Goal: Task Accomplishment & Management: Use online tool/utility

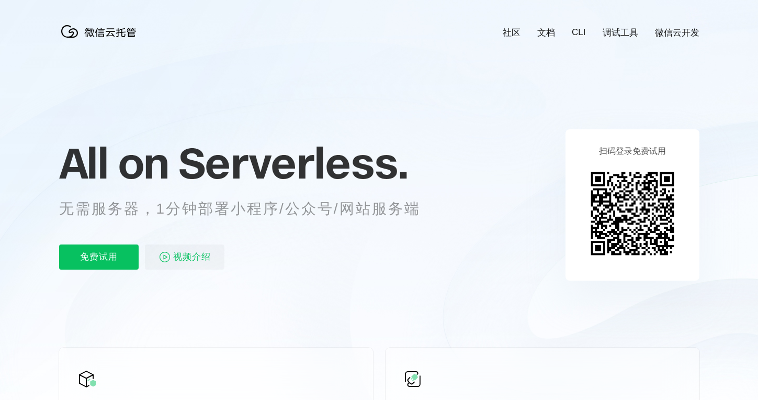
scroll to position [0, 1860]
drag, startPoint x: 710, startPoint y: 108, endPoint x: 693, endPoint y: 107, distance: 16.8
click at [710, 108] on icon at bounding box center [379, 282] width 1004 height 565
drag, startPoint x: 686, startPoint y: 81, endPoint x: 677, endPoint y: 84, distance: 9.9
click at [686, 81] on icon at bounding box center [379, 282] width 1004 height 565
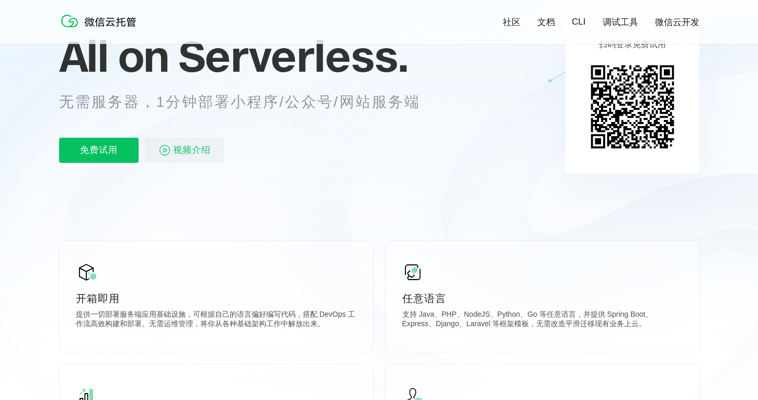
scroll to position [0, 0]
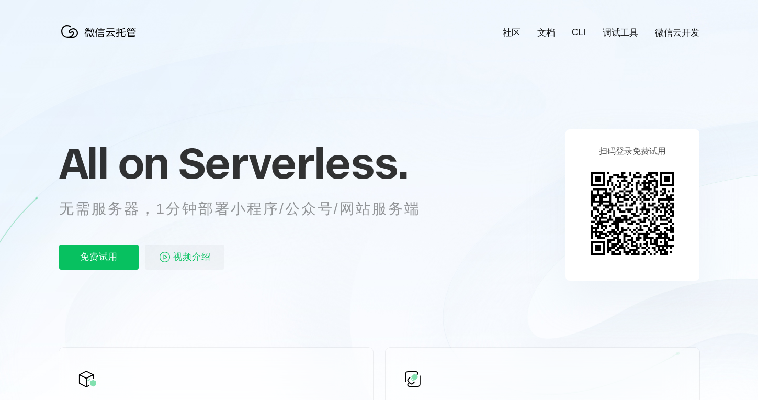
click at [586, 216] on img at bounding box center [632, 213] width 95 height 95
click at [581, 211] on div "扫码登录免费试用" at bounding box center [632, 204] width 134 height 151
click at [719, 140] on icon at bounding box center [379, 282] width 1004 height 565
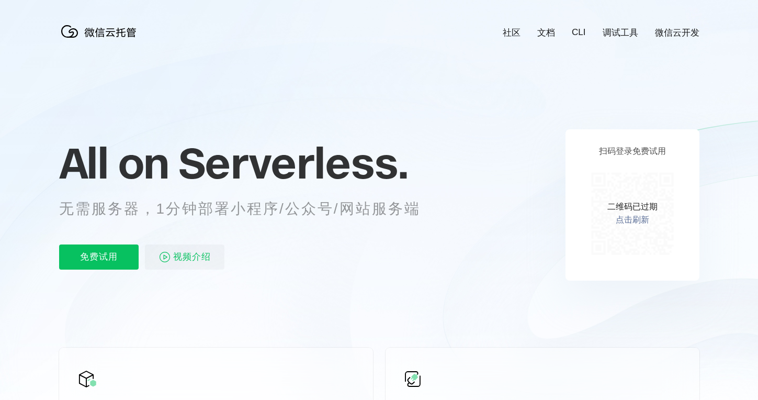
click at [631, 220] on link "点击刷新" at bounding box center [632, 219] width 33 height 11
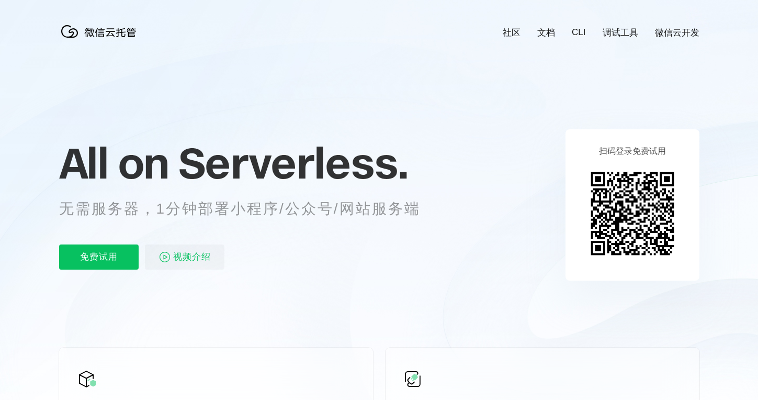
click at [687, 87] on icon at bounding box center [379, 282] width 1004 height 565
click at [698, 106] on icon at bounding box center [379, 282] width 1004 height 565
click at [722, 263] on icon at bounding box center [379, 282] width 1004 height 565
click at [706, 169] on icon at bounding box center [379, 282] width 1004 height 565
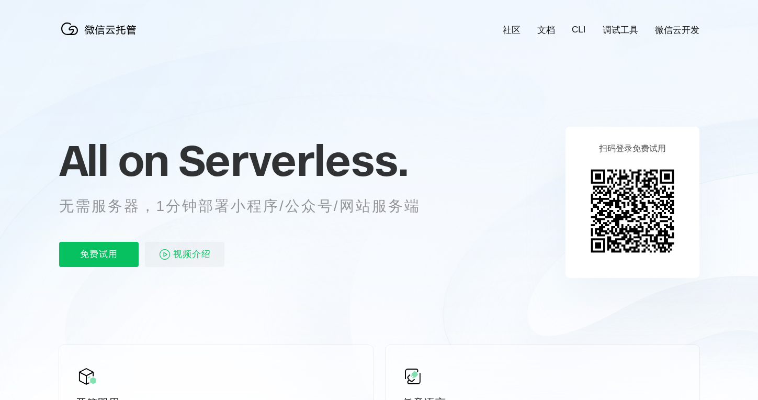
scroll to position [0, 0]
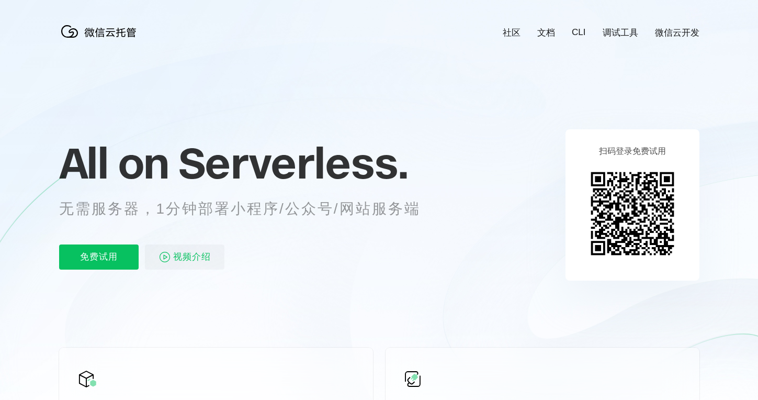
click at [710, 292] on icon at bounding box center [379, 282] width 1004 height 565
click at [699, 268] on icon at bounding box center [379, 282] width 1004 height 565
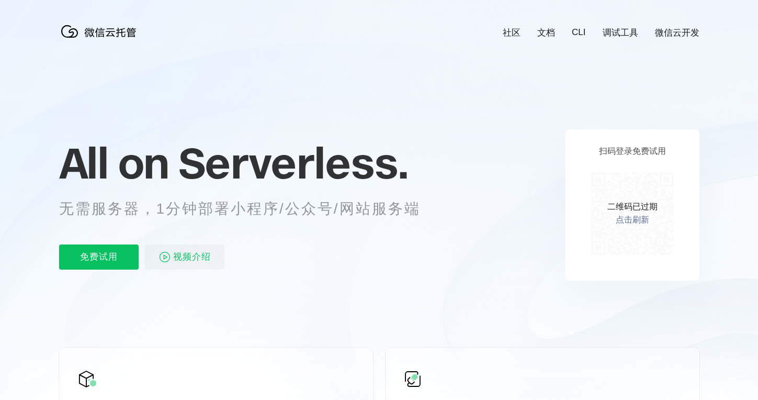
click at [633, 217] on link "点击刷新" at bounding box center [632, 219] width 33 height 11
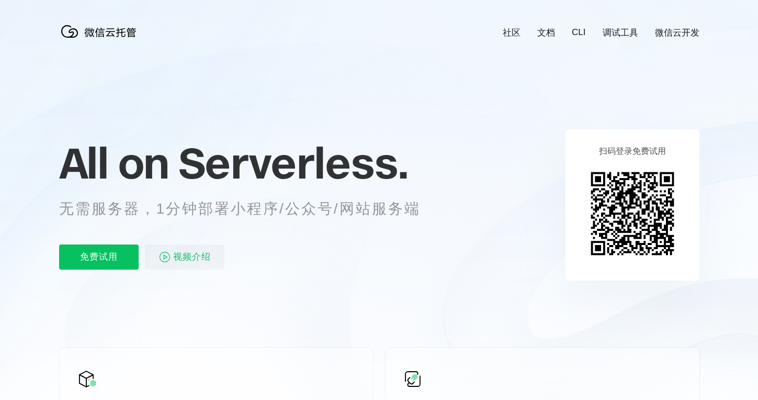
click at [633, 220] on img at bounding box center [632, 213] width 95 height 95
click at [681, 267] on div "扫码登录免费试用" at bounding box center [632, 204] width 134 height 151
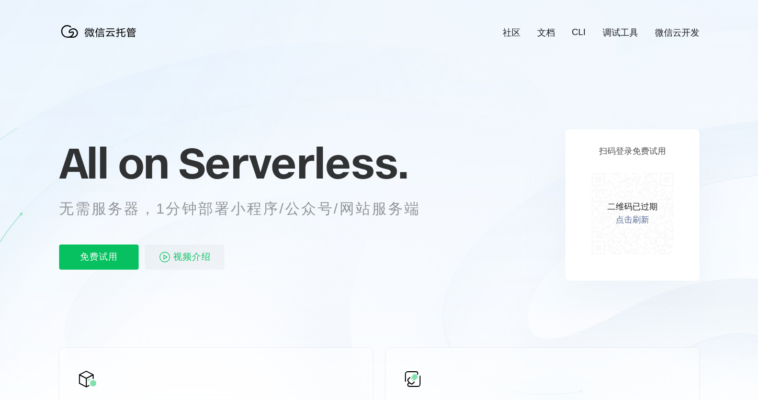
click at [732, 87] on icon at bounding box center [379, 282] width 1004 height 565
click at [630, 220] on link "点击刷新" at bounding box center [632, 219] width 33 height 11
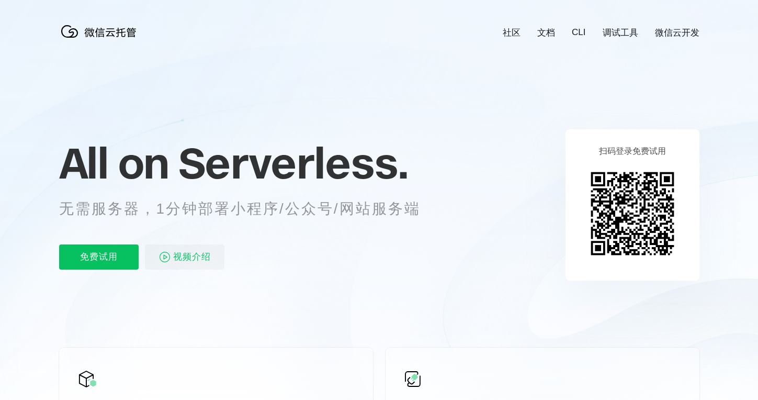
drag, startPoint x: 717, startPoint y: 47, endPoint x: 708, endPoint y: 58, distance: 14.1
click at [717, 47] on icon at bounding box center [379, 282] width 1004 height 565
click at [509, 224] on icon at bounding box center [379, 282] width 1004 height 565
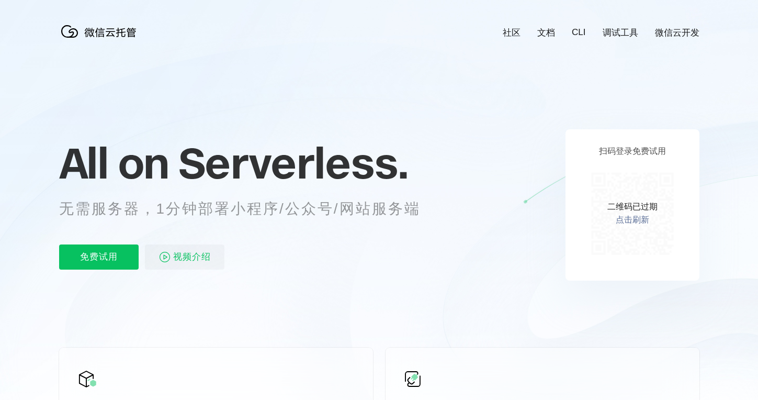
click at [674, 288] on icon at bounding box center [379, 282] width 1004 height 565
click at [628, 225] on link "点击刷新" at bounding box center [632, 219] width 33 height 11
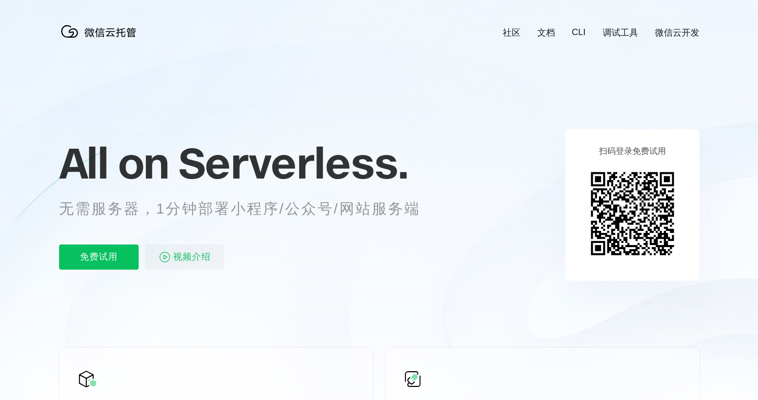
drag, startPoint x: 363, startPoint y: 158, endPoint x: 365, endPoint y: 165, distance: 7.0
click at [363, 158] on span "Serverless." at bounding box center [293, 163] width 230 height 52
click at [674, 265] on div "扫码登录免费试用" at bounding box center [632, 204] width 134 height 151
drag, startPoint x: 674, startPoint y: 83, endPoint x: 660, endPoint y: 86, distance: 14.9
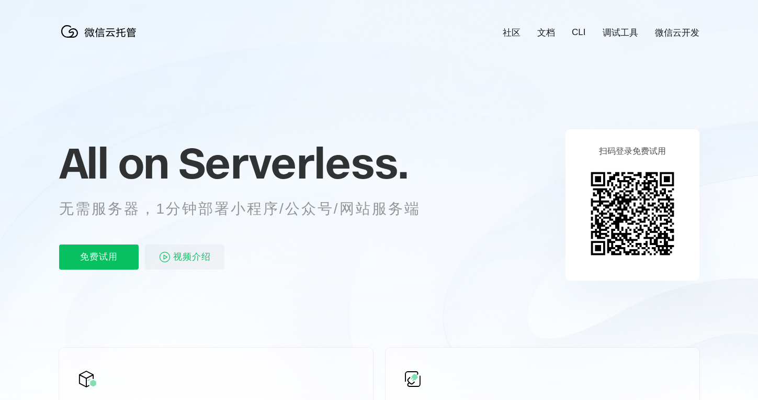
click at [674, 83] on icon at bounding box center [379, 282] width 1004 height 565
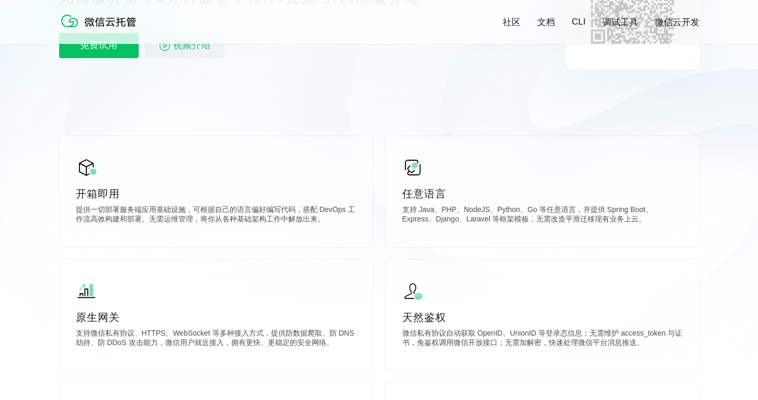
scroll to position [0, 0]
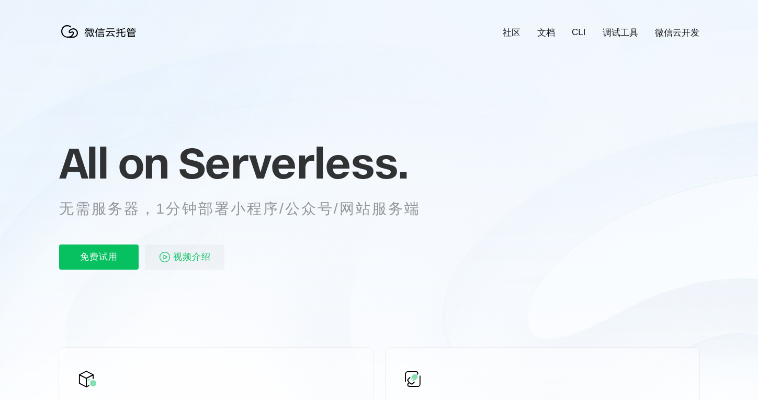
scroll to position [0, 1860]
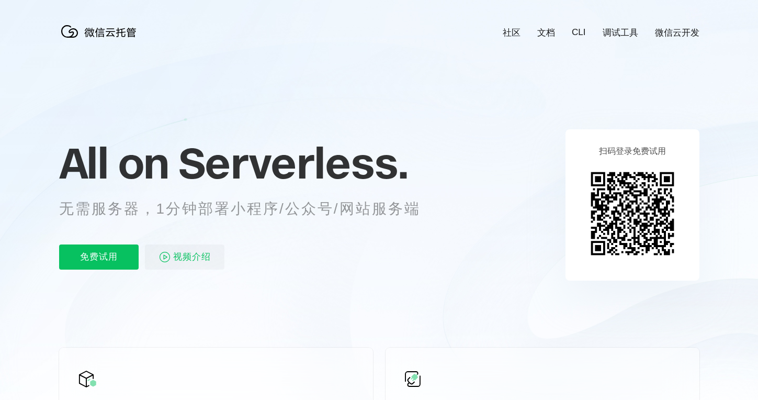
click at [91, 99] on icon at bounding box center [379, 282] width 1004 height 565
